Goal: Find specific page/section: Locate a particular part of the current website

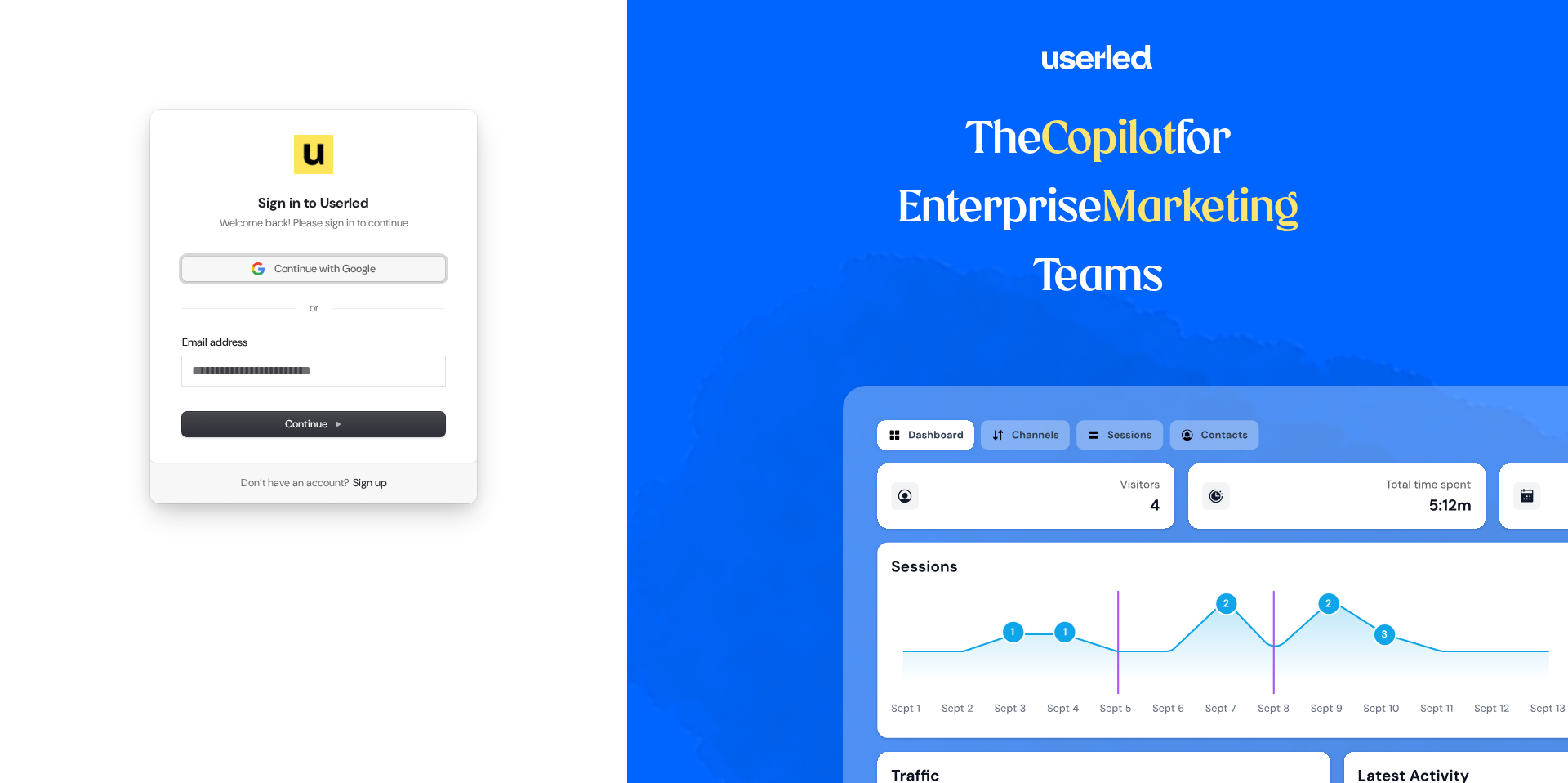
click at [342, 261] on button "Continue with Google" at bounding box center [313, 269] width 263 height 25
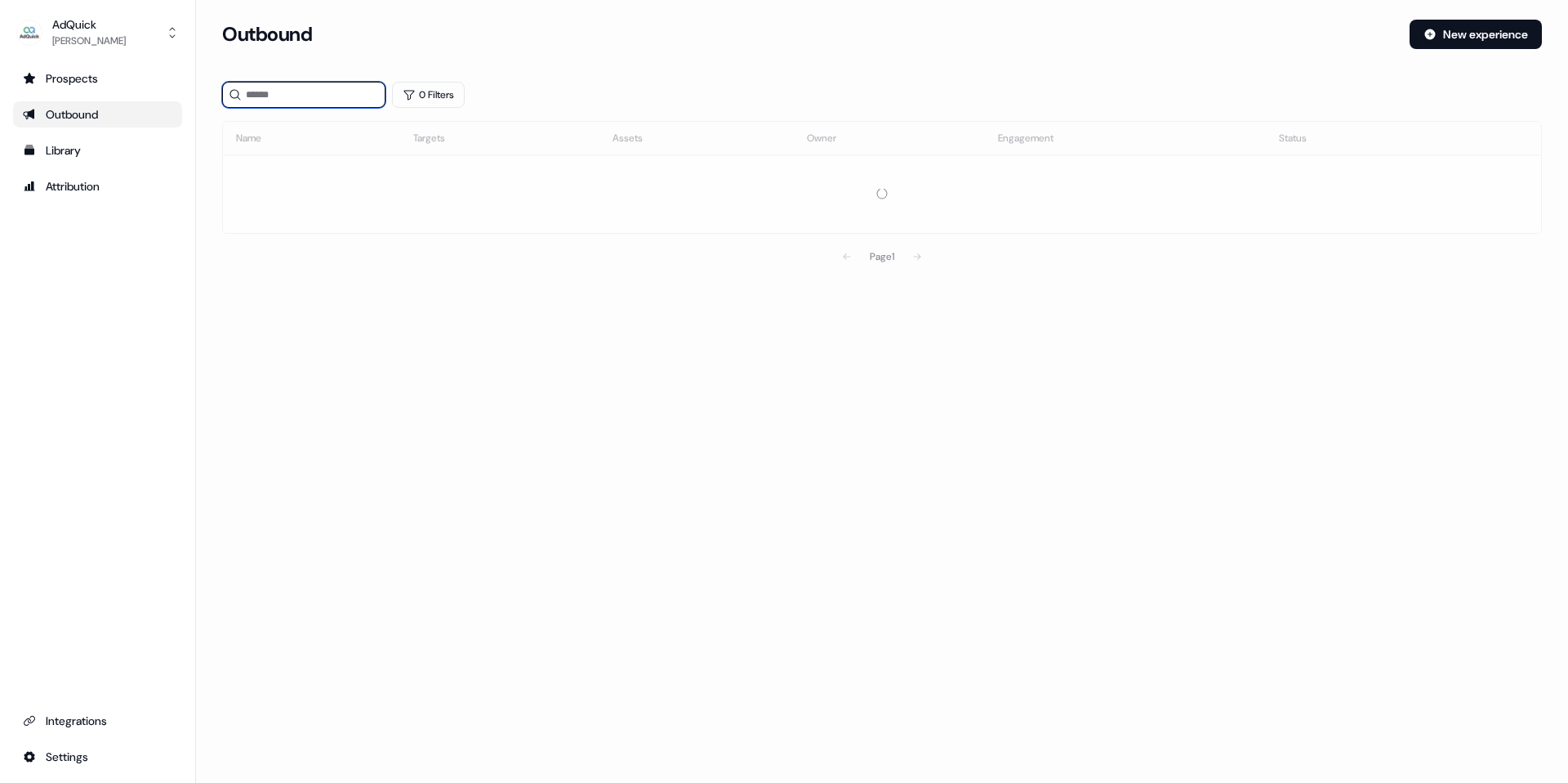
click at [369, 89] on input at bounding box center [304, 95] width 163 height 27
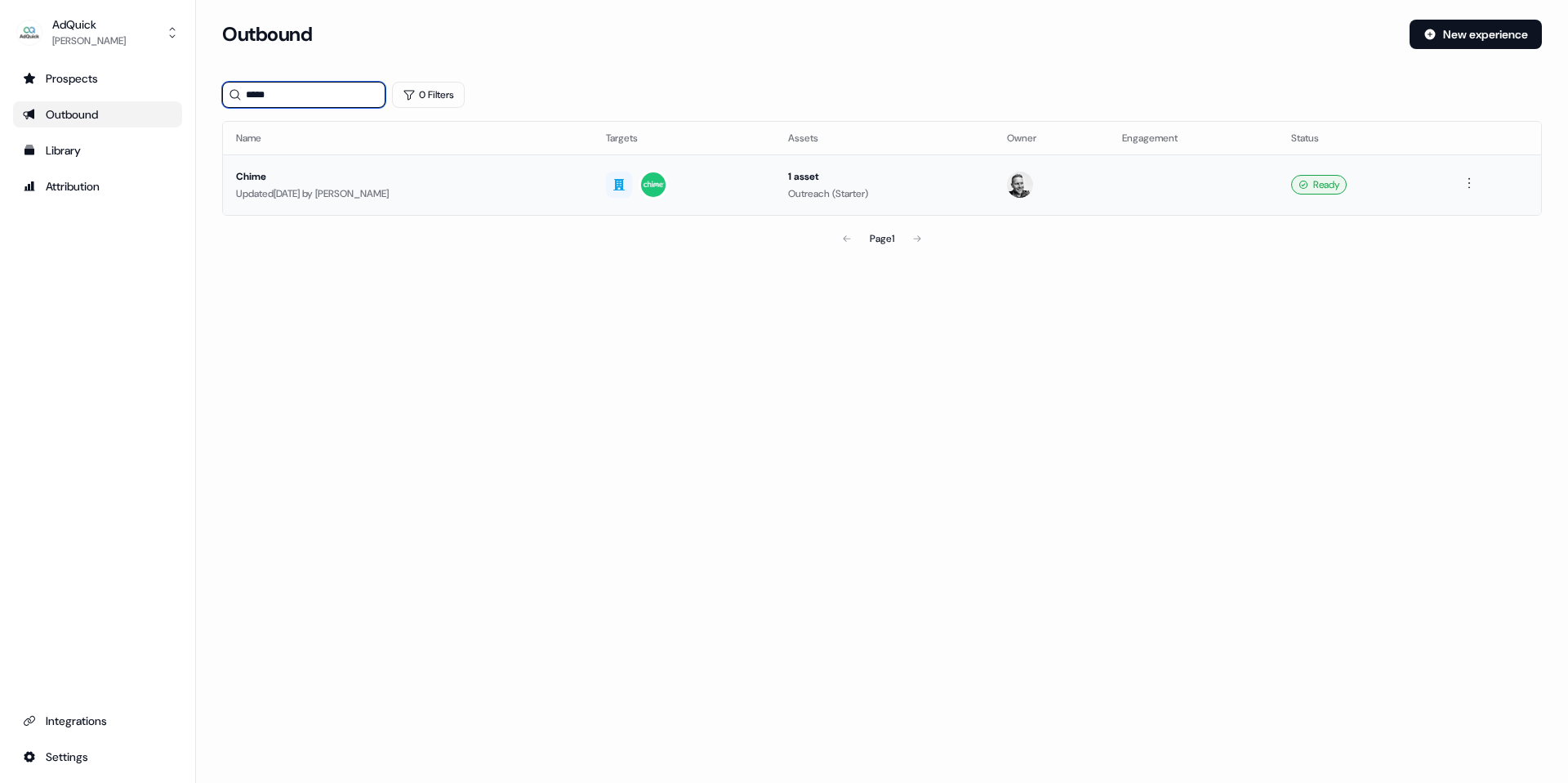
type input "*****"
click at [509, 185] on div "Updated [DATE] by [PERSON_NAME]" at bounding box center [408, 193] width 344 height 17
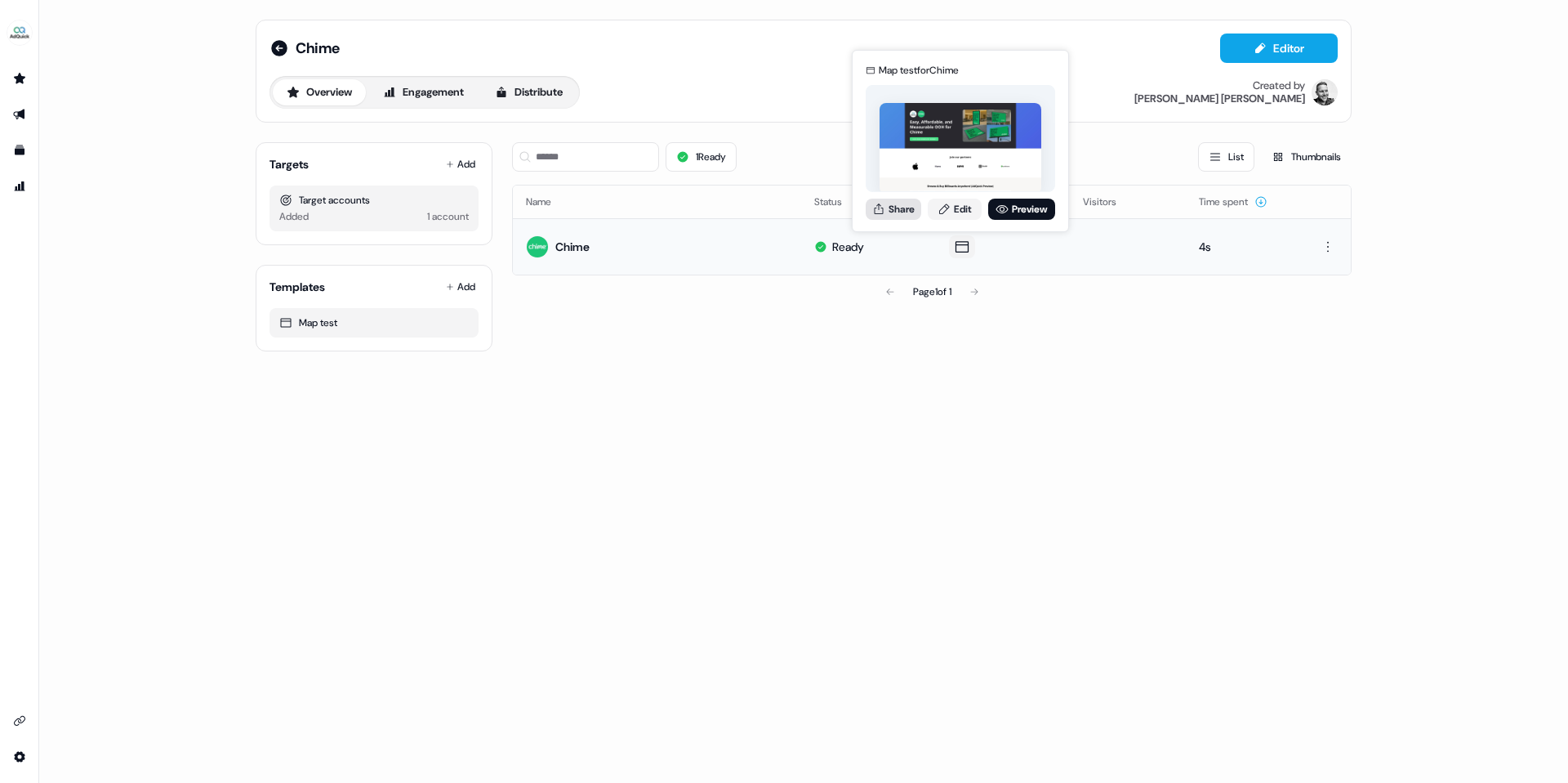
click at [881, 208] on icon at bounding box center [879, 208] width 9 height 11
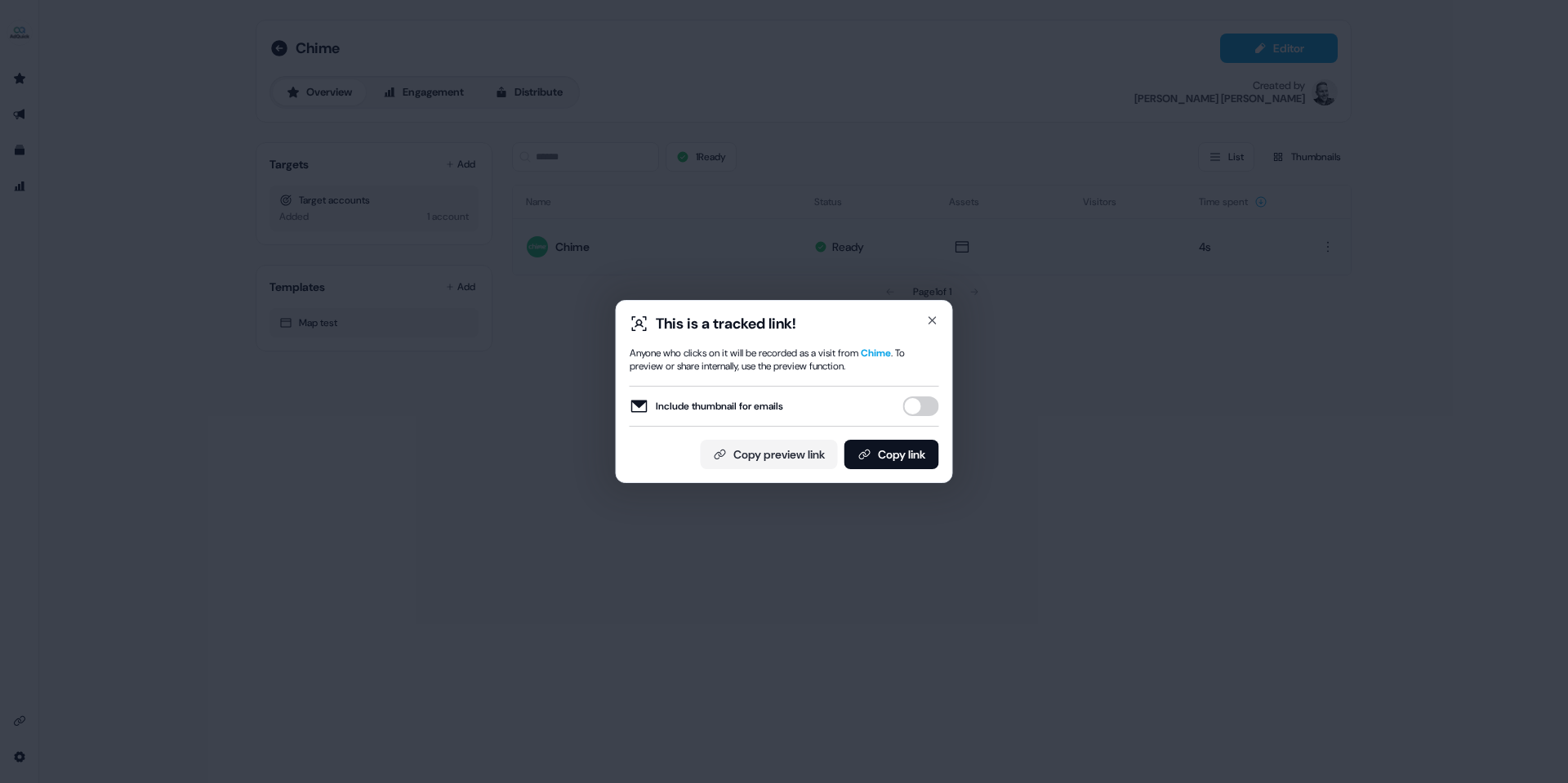
click at [922, 406] on button "Include thumbnail for emails" at bounding box center [921, 406] width 36 height 20
click at [912, 450] on button "Copy link" at bounding box center [892, 454] width 94 height 30
